Goal: Information Seeking & Learning: Learn about a topic

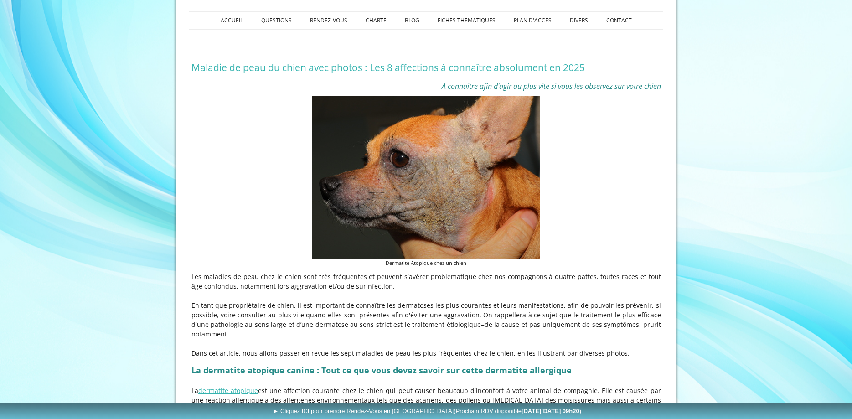
scroll to position [186, 0]
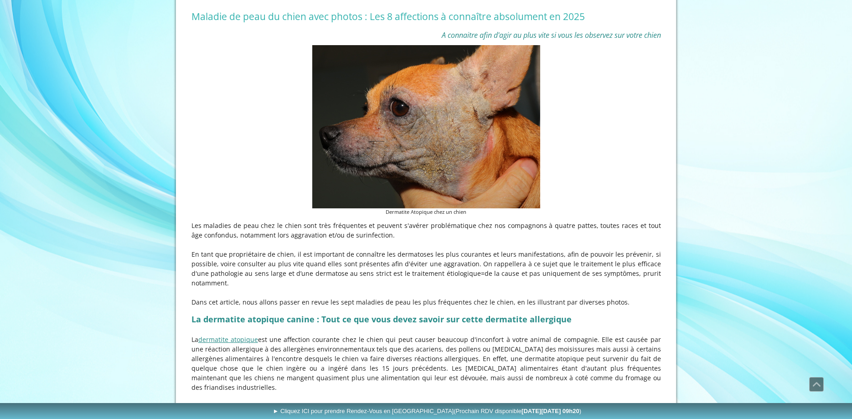
click at [235, 344] on link "dermatite atopique" at bounding box center [228, 339] width 60 height 9
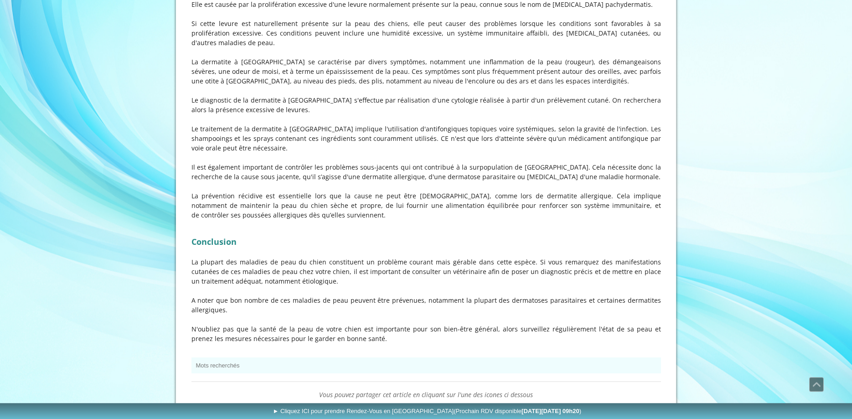
scroll to position [3067, 0]
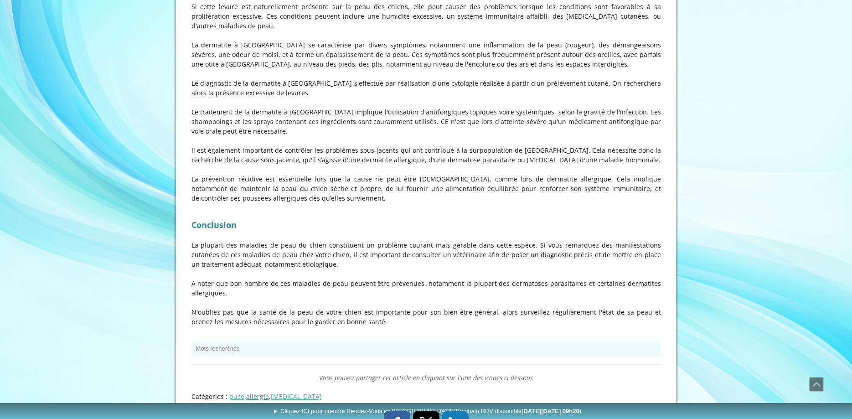
click at [255, 392] on link "allergie" at bounding box center [257, 396] width 23 height 9
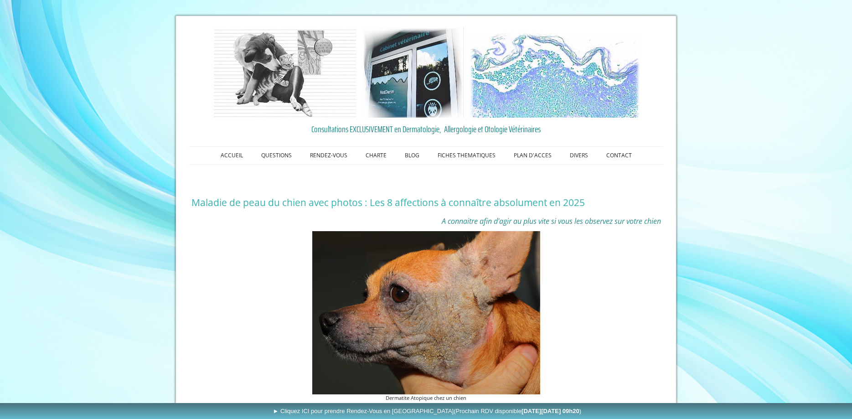
scroll to position [3067, 0]
